Goal: Task Accomplishment & Management: Manage account settings

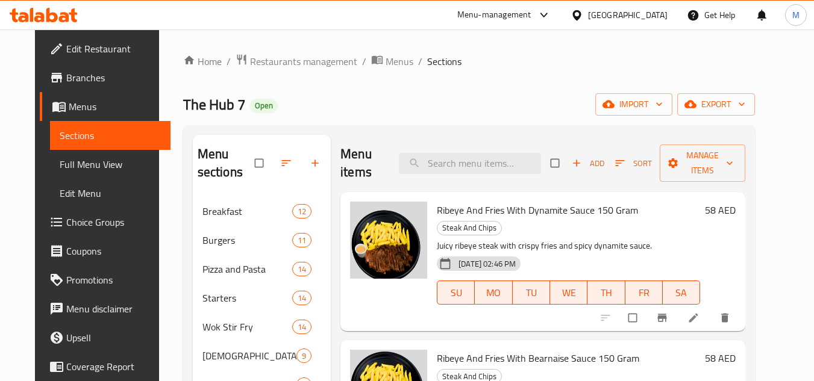
click at [640, 11] on div "[GEOGRAPHIC_DATA]" at bounding box center [628, 14] width 80 height 13
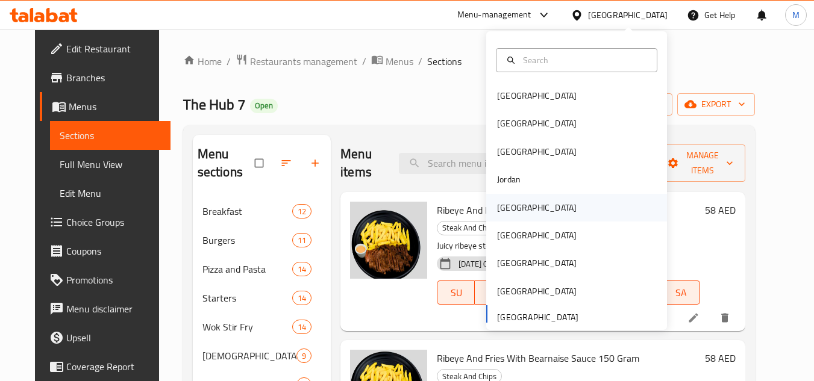
click at [533, 201] on div "[GEOGRAPHIC_DATA]" at bounding box center [576, 208] width 181 height 28
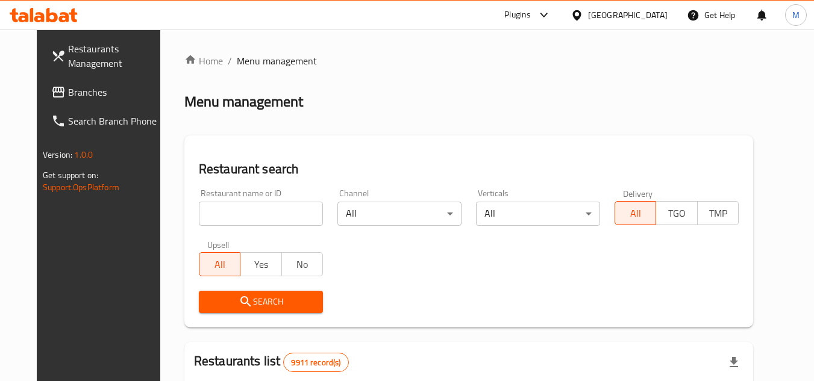
click at [89, 85] on span "Branches" at bounding box center [115, 92] width 95 height 14
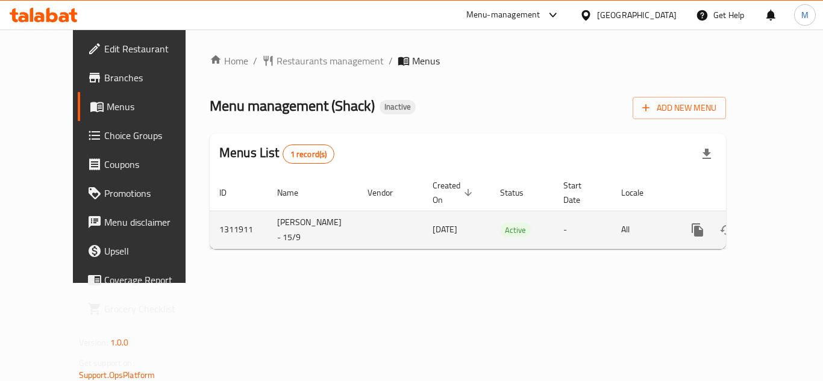
click at [778, 223] on icon "enhanced table" at bounding box center [784, 230] width 14 height 14
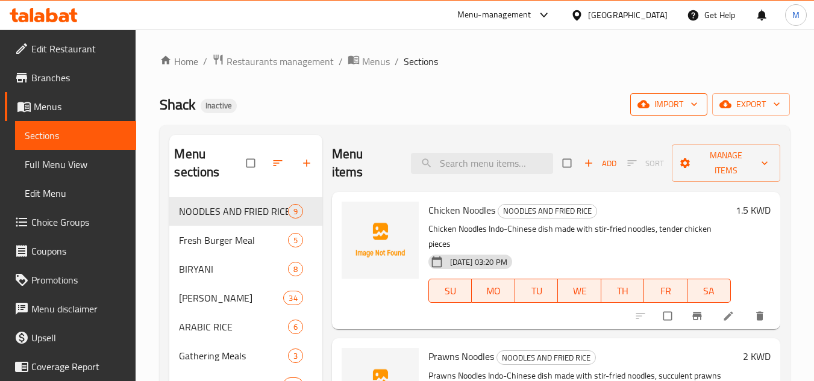
click at [660, 105] on span "import" at bounding box center [669, 104] width 58 height 15
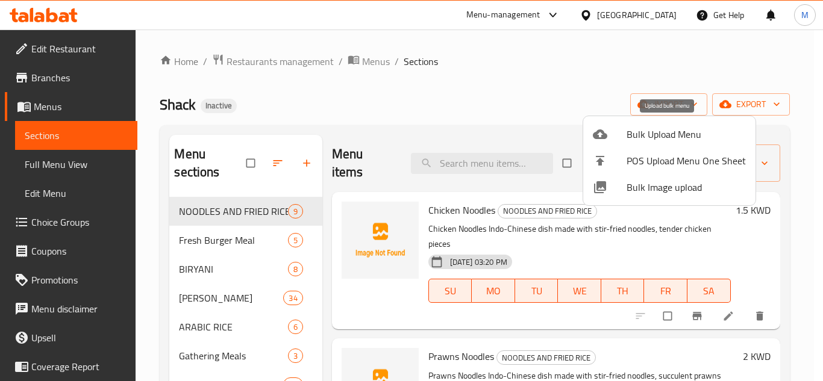
click at [651, 137] on span "Bulk Upload Menu" at bounding box center [686, 134] width 119 height 14
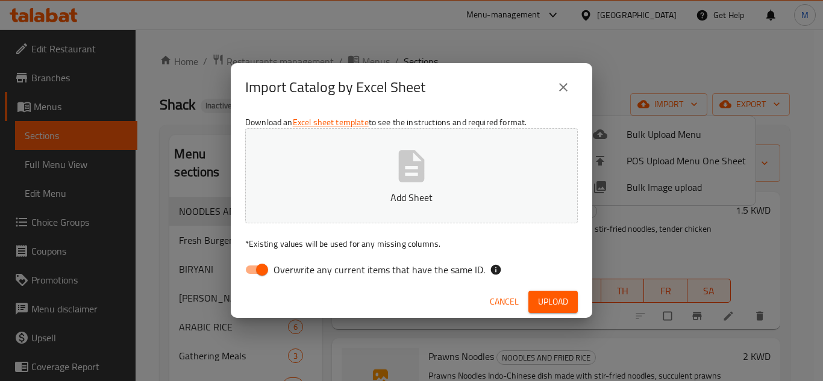
click at [447, 264] on span "Overwrite any current items that have the same ID." at bounding box center [378, 270] width 211 height 14
click at [296, 264] on input "Overwrite any current items that have the same ID." at bounding box center [262, 269] width 69 height 23
checkbox input "false"
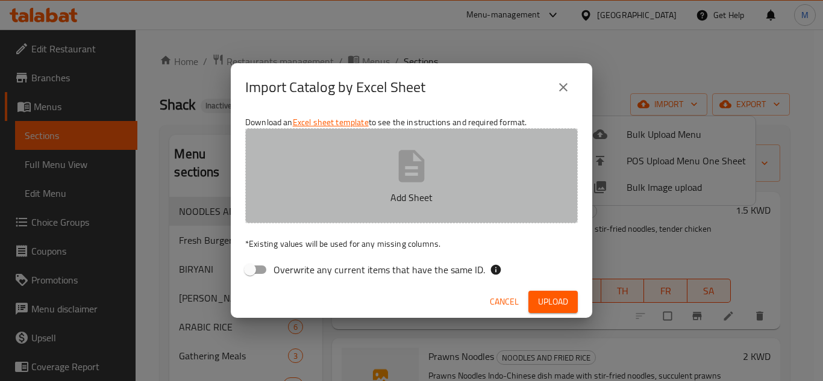
click at [417, 168] on icon "button" at bounding box center [411, 166] width 39 height 39
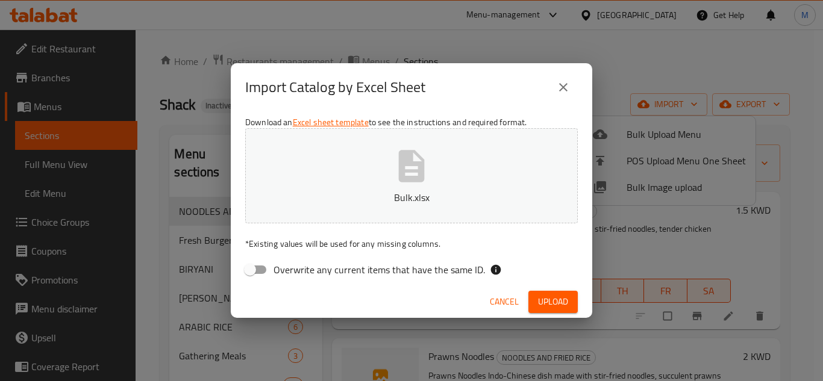
click at [557, 296] on span "Upload" at bounding box center [553, 302] width 30 height 15
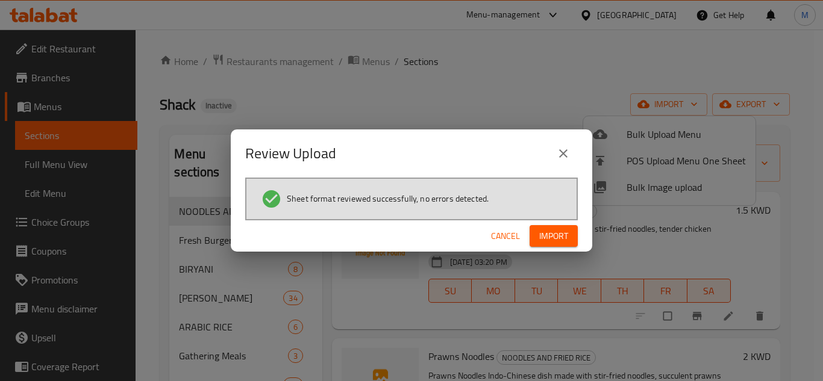
click at [554, 235] on span "Import" at bounding box center [553, 236] width 29 height 15
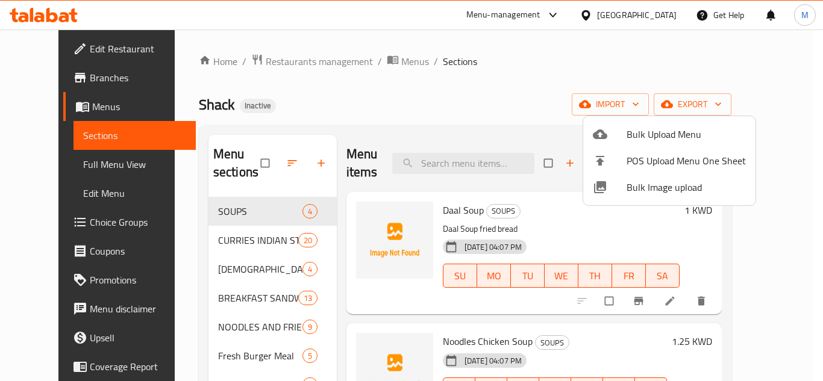
click at [52, 167] on div at bounding box center [411, 190] width 823 height 381
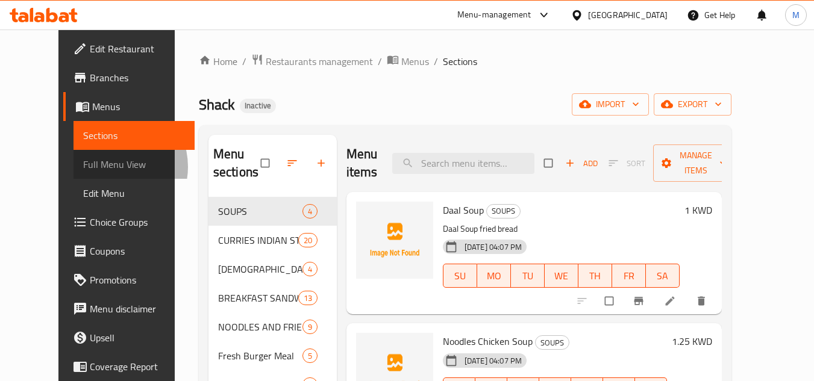
click at [83, 167] on span "Full Menu View" at bounding box center [134, 164] width 102 height 14
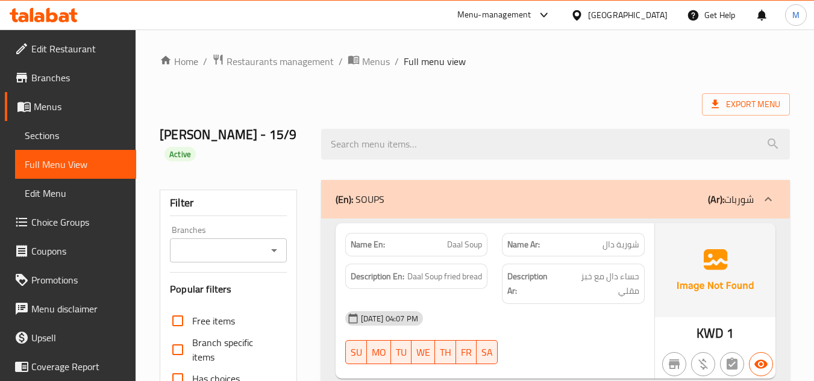
scroll to position [422, 0]
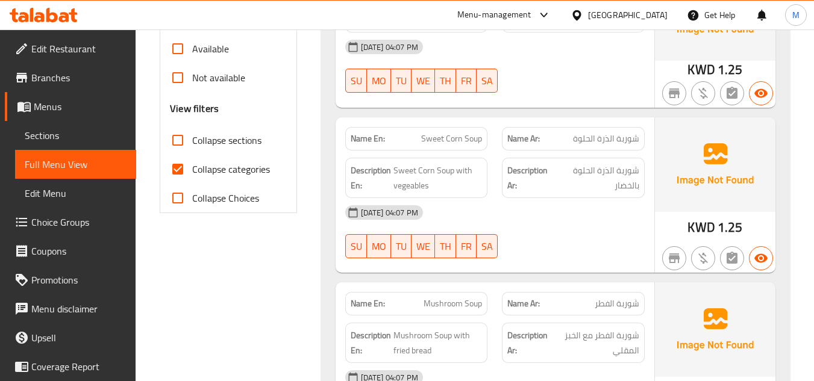
click at [177, 134] on input "Collapse sections" at bounding box center [177, 140] width 29 height 29
checkbox input "true"
click at [181, 167] on input "Collapse categories" at bounding box center [177, 169] width 29 height 29
checkbox input "false"
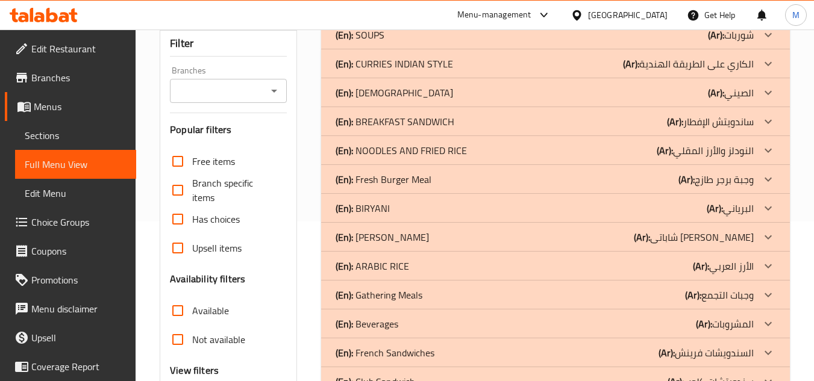
scroll to position [97, 0]
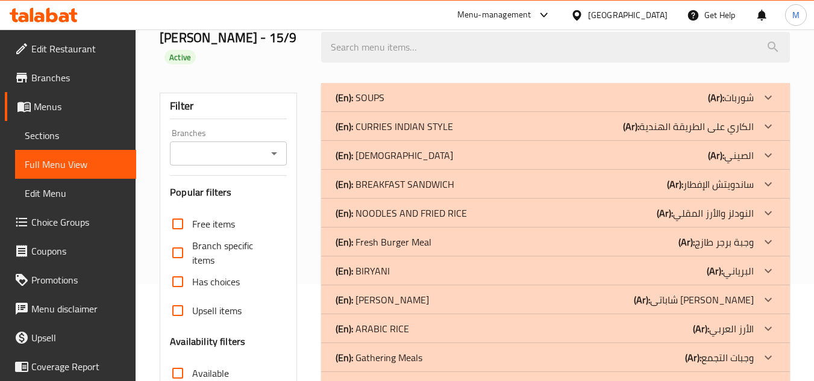
click at [769, 187] on icon at bounding box center [768, 184] width 14 height 14
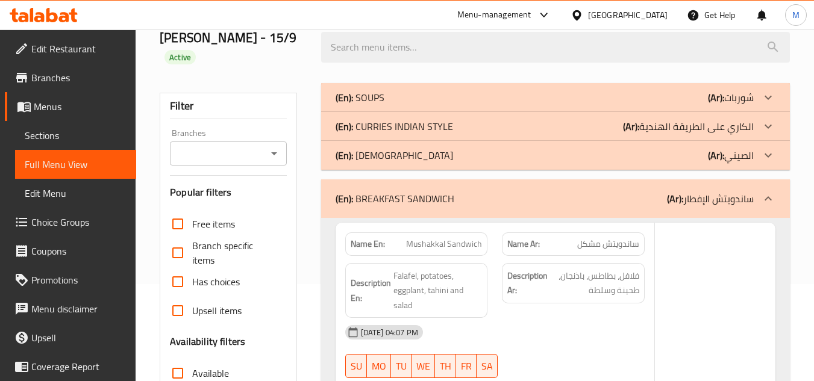
click at [772, 157] on icon at bounding box center [768, 155] width 14 height 14
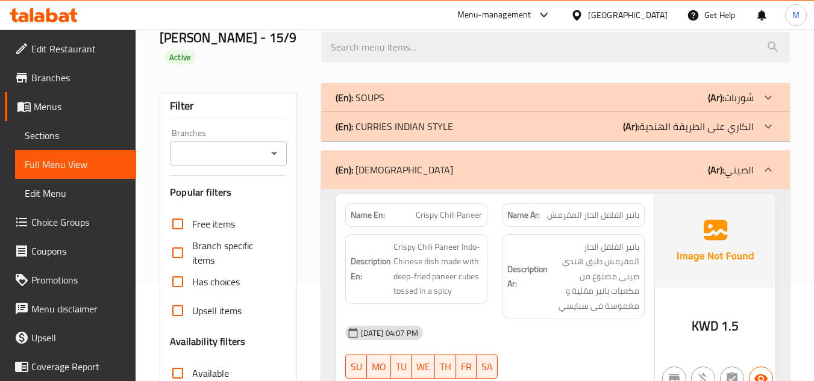
click at [770, 127] on icon at bounding box center [768, 126] width 14 height 14
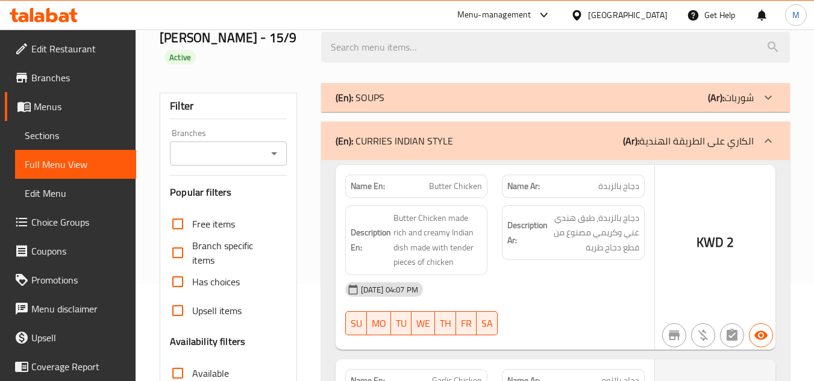
click at [769, 97] on icon at bounding box center [768, 97] width 14 height 14
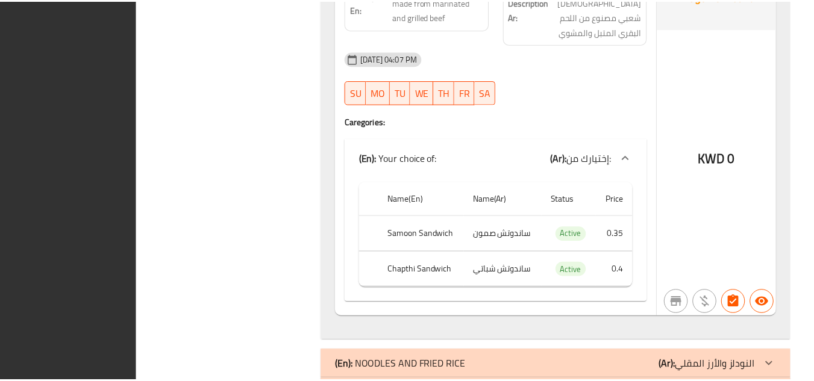
scroll to position [10805, 0]
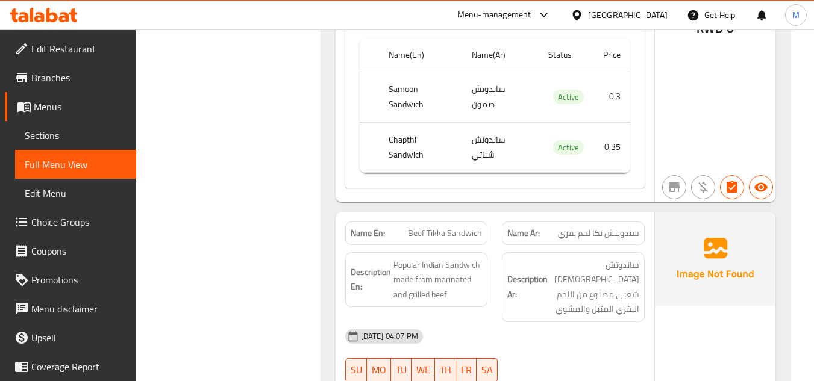
click at [96, 136] on span "Sections" at bounding box center [76, 135] width 102 height 14
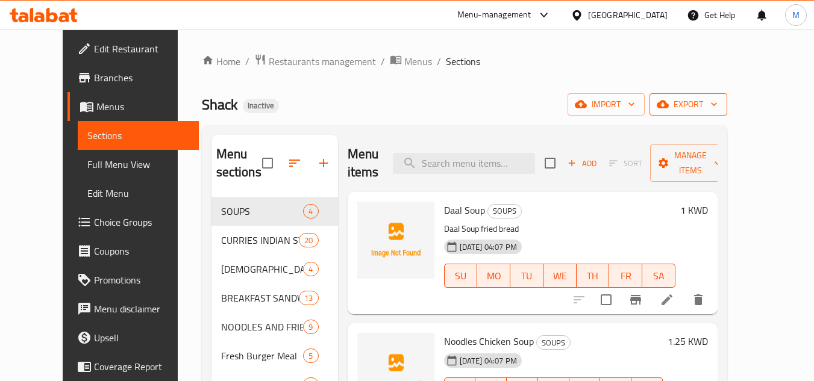
click at [669, 101] on icon "button" at bounding box center [663, 104] width 12 height 12
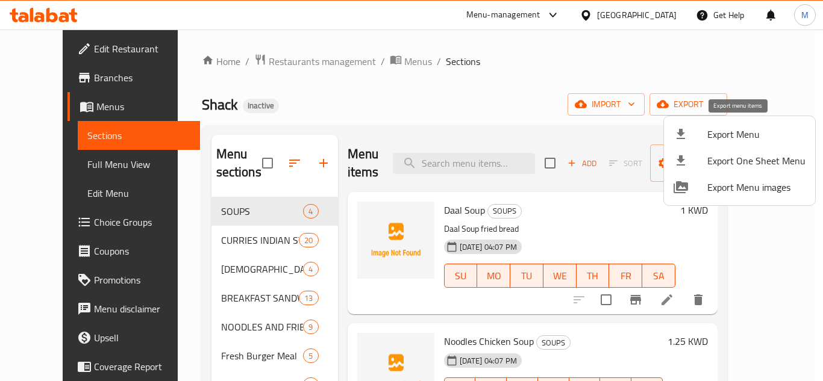
click at [723, 130] on span "Export Menu" at bounding box center [756, 134] width 98 height 14
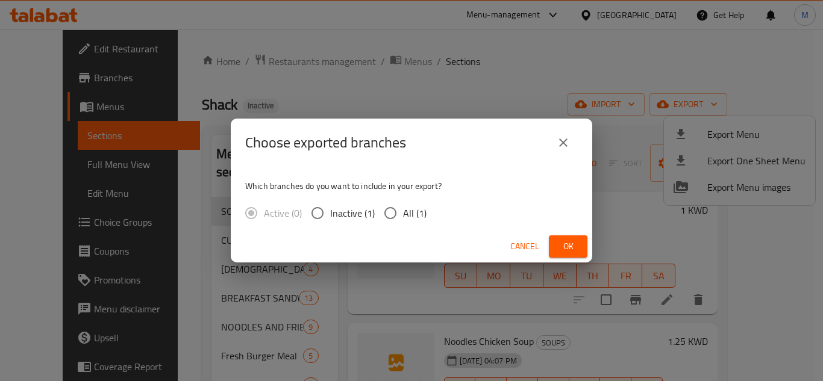
click at [394, 208] on input "All (1)" at bounding box center [390, 213] width 25 height 25
radio input "true"
click at [554, 245] on button "Ok" at bounding box center [568, 247] width 39 height 22
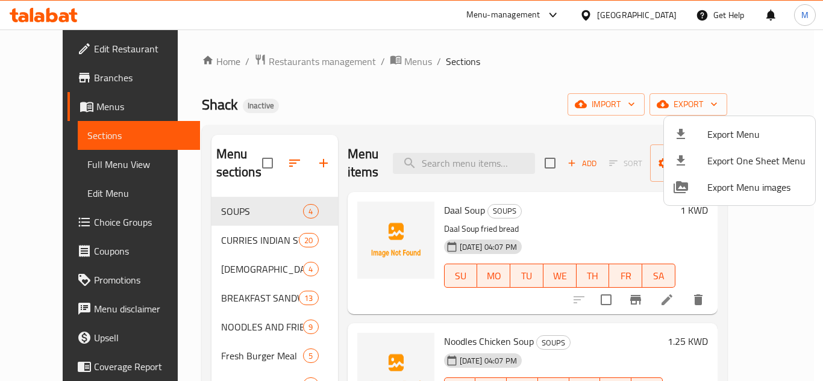
click at [246, 69] on div at bounding box center [411, 190] width 823 height 381
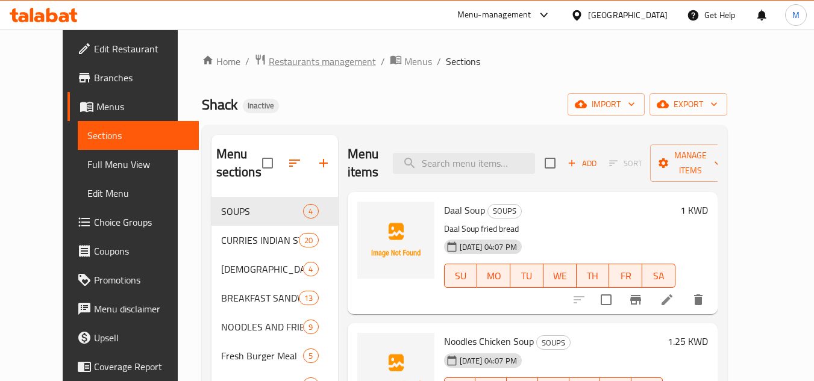
click at [269, 57] on span "Restaurants management" at bounding box center [322, 61] width 107 height 14
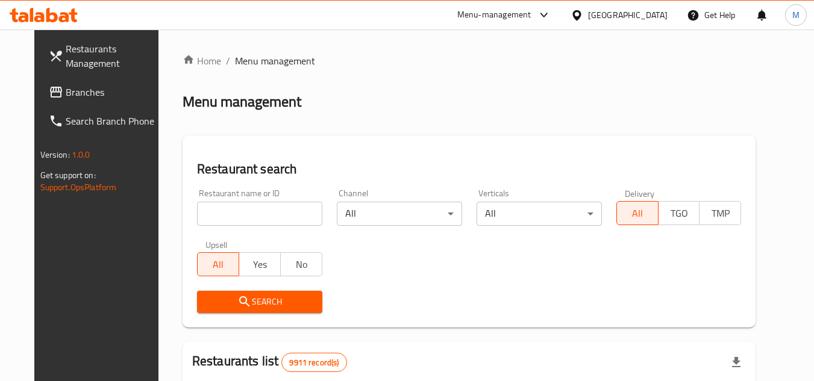
click at [73, 91] on span "Branches" at bounding box center [113, 92] width 95 height 14
